Goal: Information Seeking & Learning: Learn about a topic

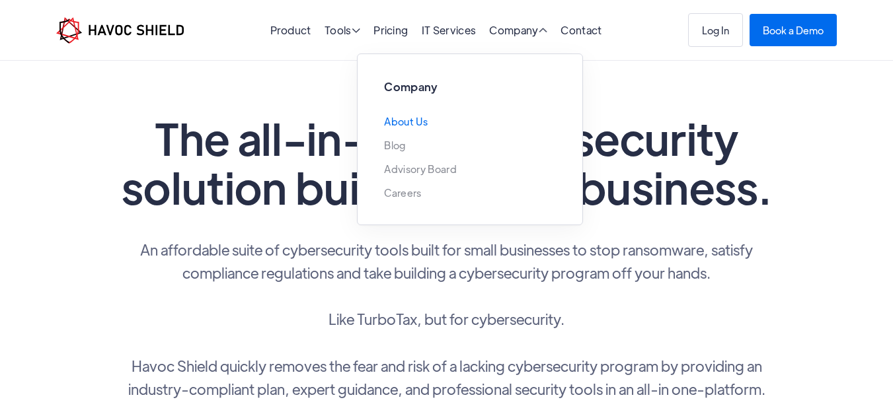
click at [401, 122] on link "About Us" at bounding box center [406, 121] width 44 height 11
